Goal: Communication & Community: Answer question/provide support

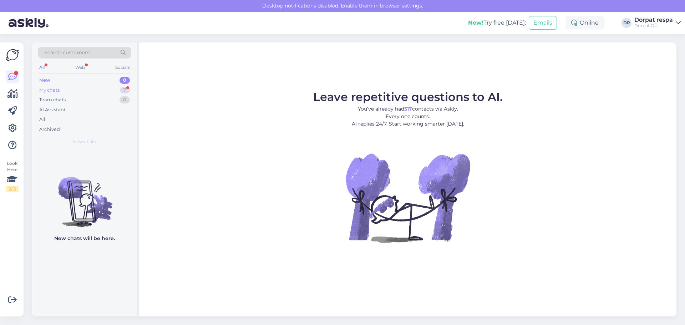
click at [62, 91] on div "My chats 7" at bounding box center [84, 90] width 93 height 10
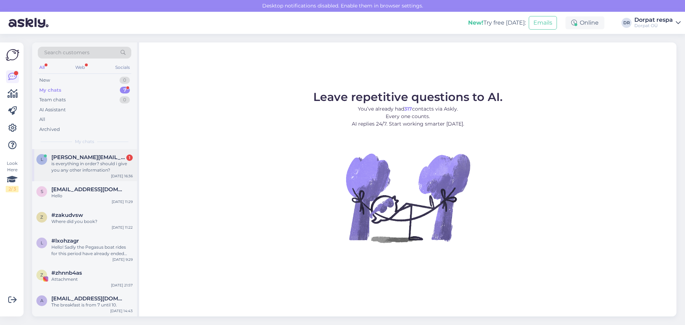
click at [78, 159] on span "[PERSON_NAME][EMAIL_ADDRESS][PERSON_NAME][DOMAIN_NAME]" at bounding box center [88, 157] width 74 height 6
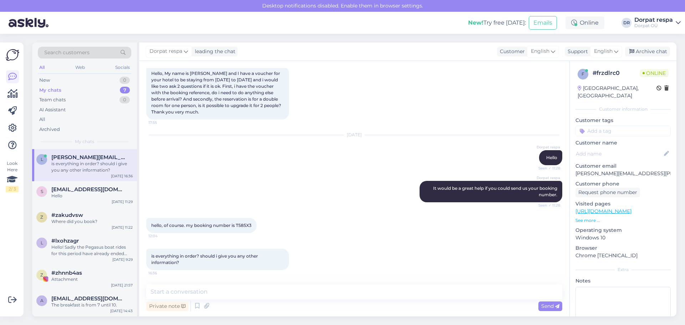
click at [202, 73] on span "Hello, My name is [PERSON_NAME] and I have a voucher for your hotel to be stayi…" at bounding box center [216, 93] width 130 height 44
click at [217, 75] on span "Hello, My name is [PERSON_NAME] and I have a voucher for your hotel to be stayi…" at bounding box center [216, 93] width 130 height 44
copy span "Lourenço"
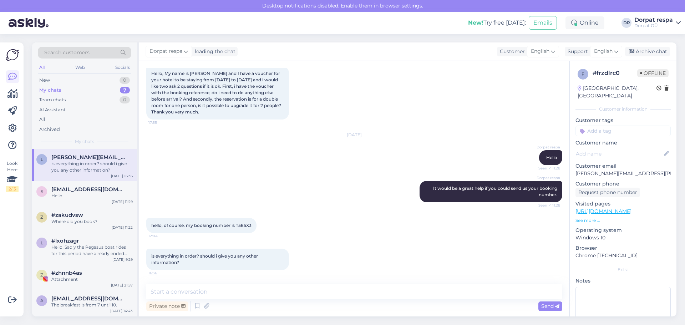
click at [199, 202] on div "Dorpat respa It would be a great help if you could send us your booking number.…" at bounding box center [354, 191] width 416 height 37
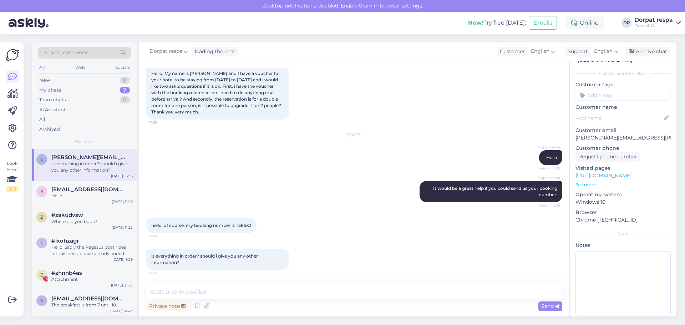
scroll to position [53, 0]
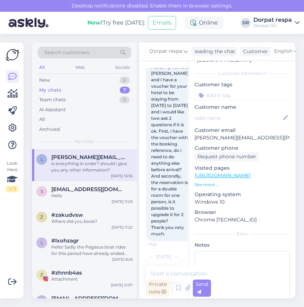
click at [29, 54] on div "Search customers All Web Socials New 0 My chats 7 Team chats 0 AI Assistant All…" at bounding box center [166, 170] width 277 height 273
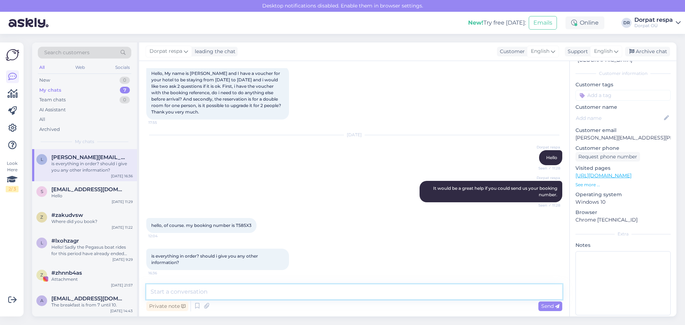
click at [302, 294] on textarea at bounding box center [354, 291] width 416 height 15
type textarea "h"
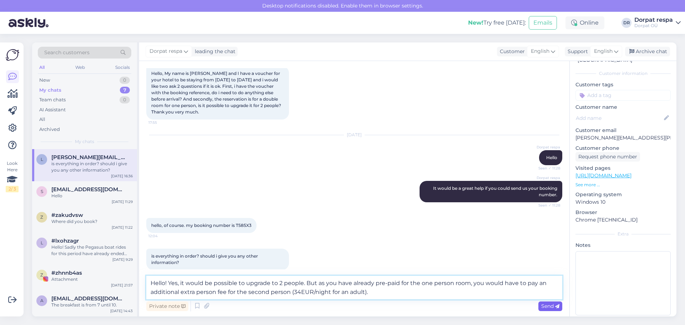
type textarea "Hello! Yes, it would be possible to upgrade to 2 people. But as you have alread…"
click at [553, 309] on span "Send" at bounding box center [550, 306] width 18 height 6
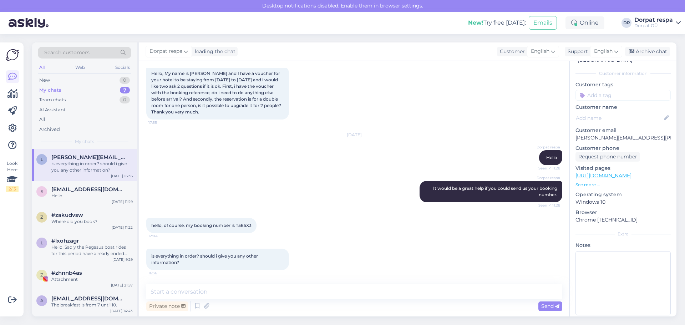
scroll to position [90, 0]
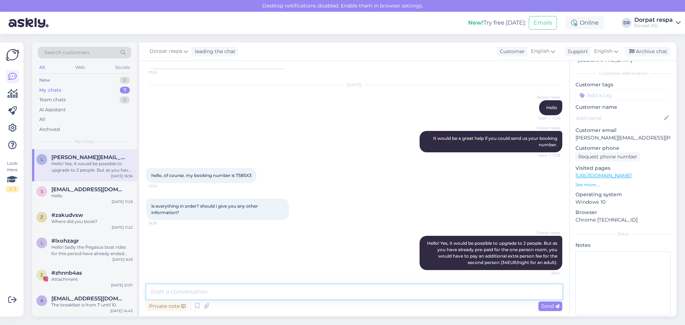
click at [186, 296] on textarea at bounding box center [354, 291] width 416 height 15
type textarea "Another option would be to cancel this reservation through the booking"
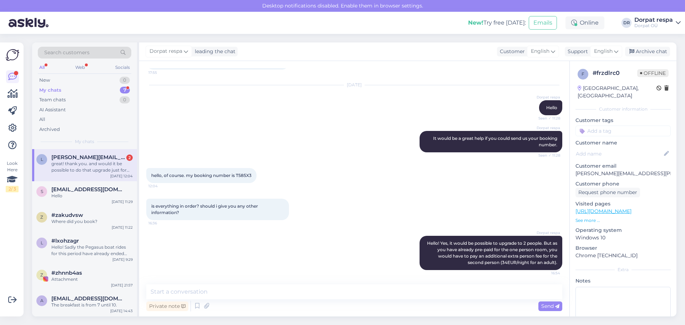
scroll to position [127, 0]
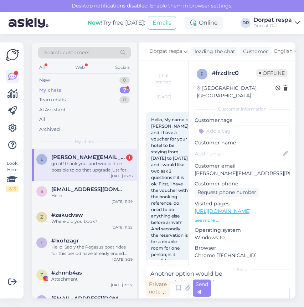
scroll to position [36, 0]
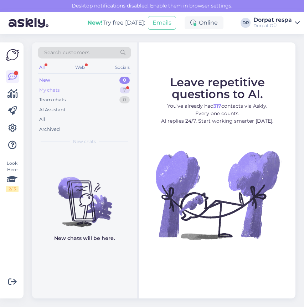
click at [87, 86] on div "My chats 7" at bounding box center [84, 90] width 93 height 10
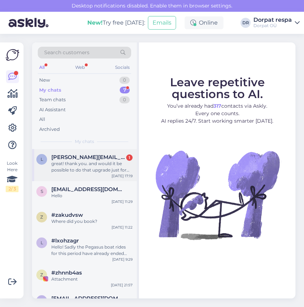
click at [72, 164] on div "great! thank you. and would it be possible to do that upgrade just for the last…" at bounding box center [91, 167] width 81 height 13
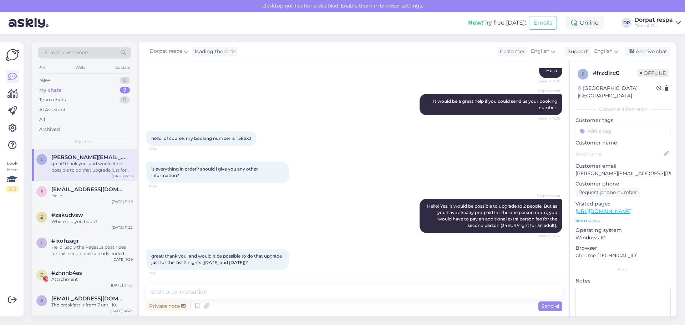
scroll to position [127, 0]
click at [304, 307] on div "Private note Send" at bounding box center [354, 306] width 416 height 14
click at [304, 300] on div "Private note Send" at bounding box center [354, 306] width 416 height 14
click at [304, 296] on textarea at bounding box center [354, 291] width 416 height 15
type textarea "y"
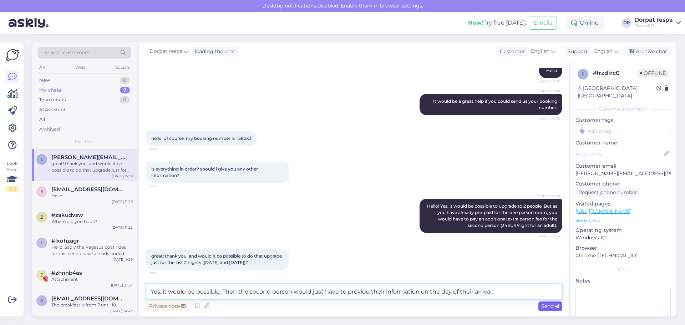
type textarea "Yes, it would be possible. Then the second person would just have to provide th…"
click at [304, 307] on span "Send" at bounding box center [550, 306] width 18 height 6
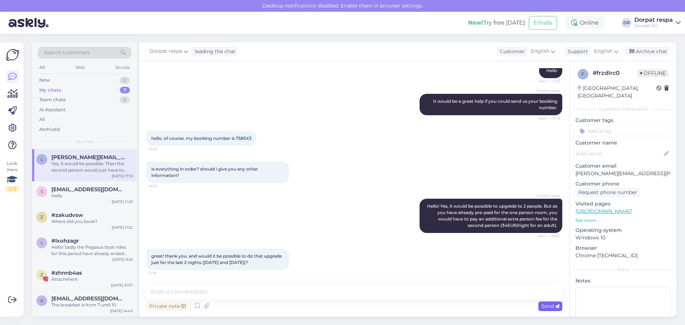
scroll to position [164, 0]
